Goal: Information Seeking & Learning: Learn about a topic

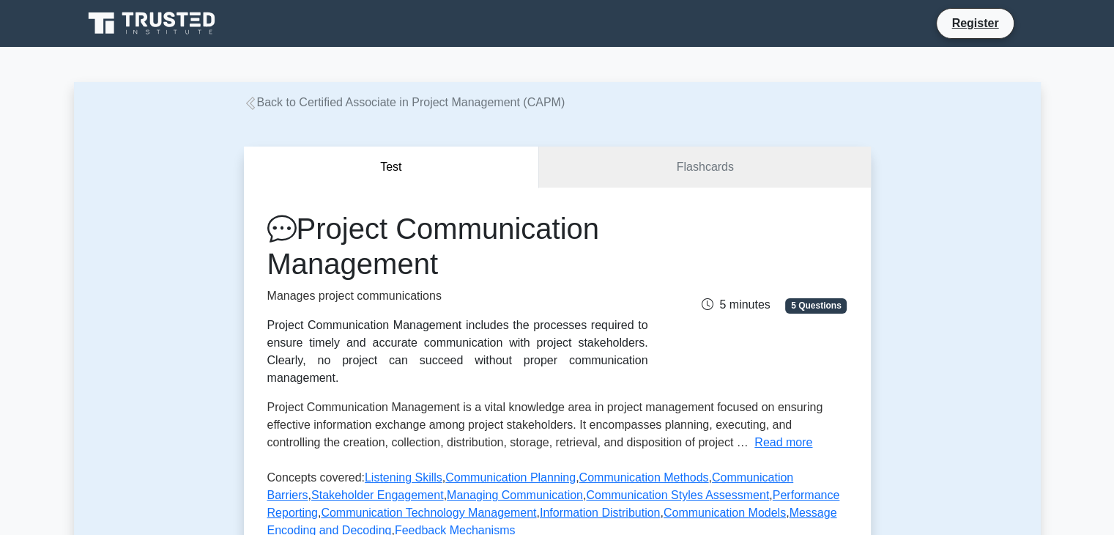
click at [251, 106] on icon at bounding box center [249, 103] width 9 height 13
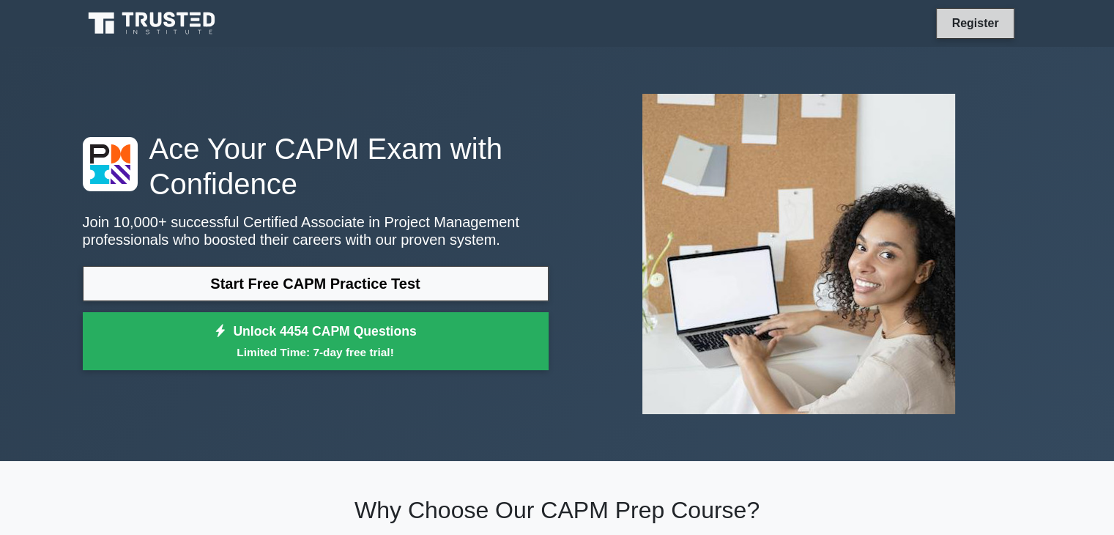
click at [962, 32] on link "Register" at bounding box center [975, 23] width 64 height 18
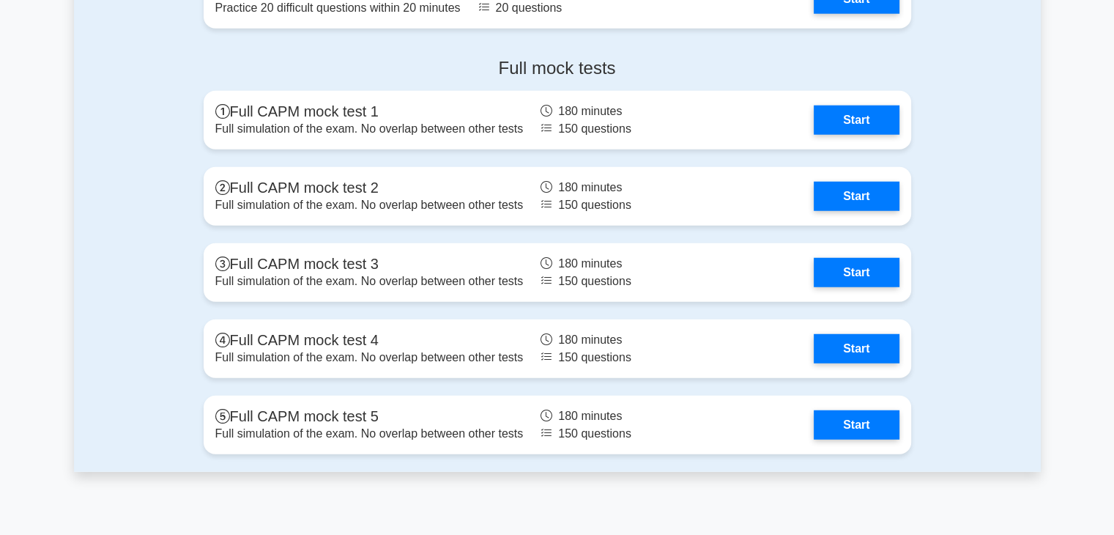
scroll to position [3882, 0]
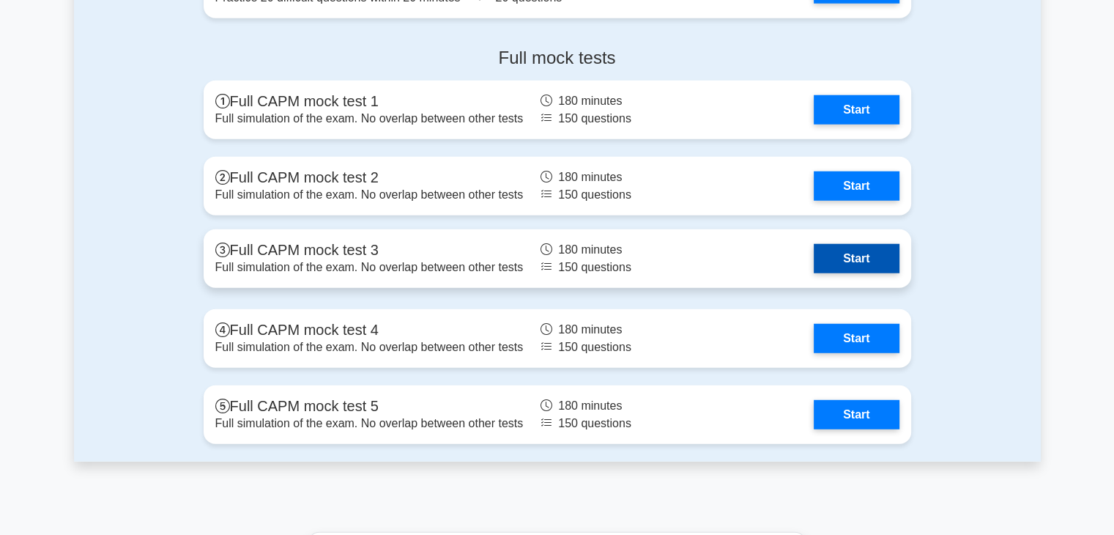
click at [853, 253] on link "Start" at bounding box center [856, 258] width 85 height 29
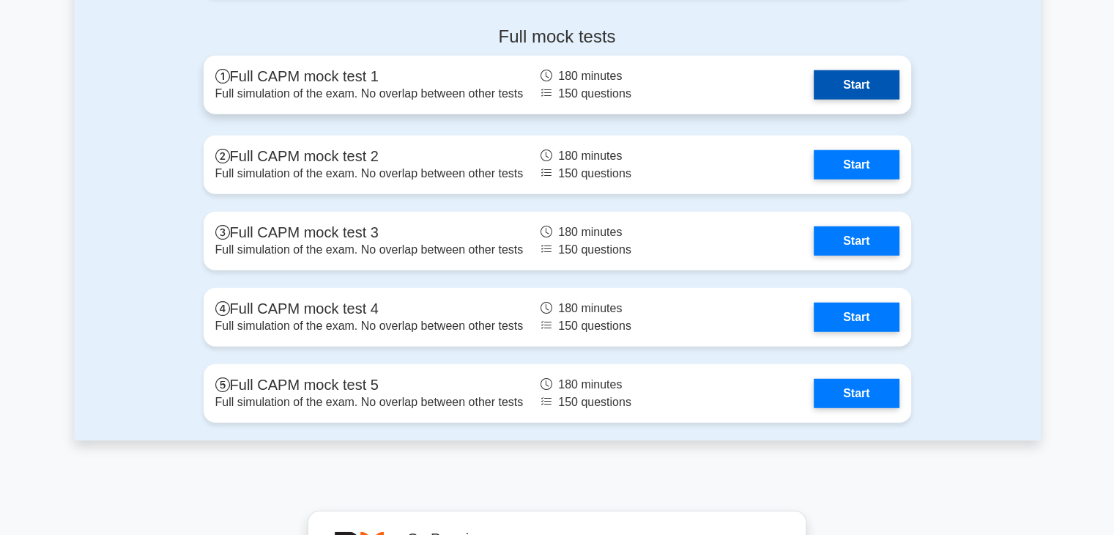
scroll to position [3881, 0]
